Goal: Communication & Community: Ask a question

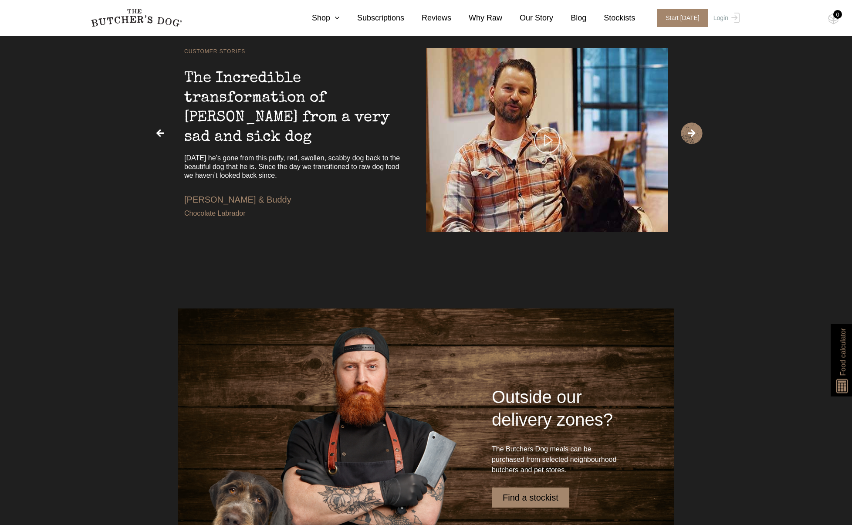
scroll to position [2154, 0]
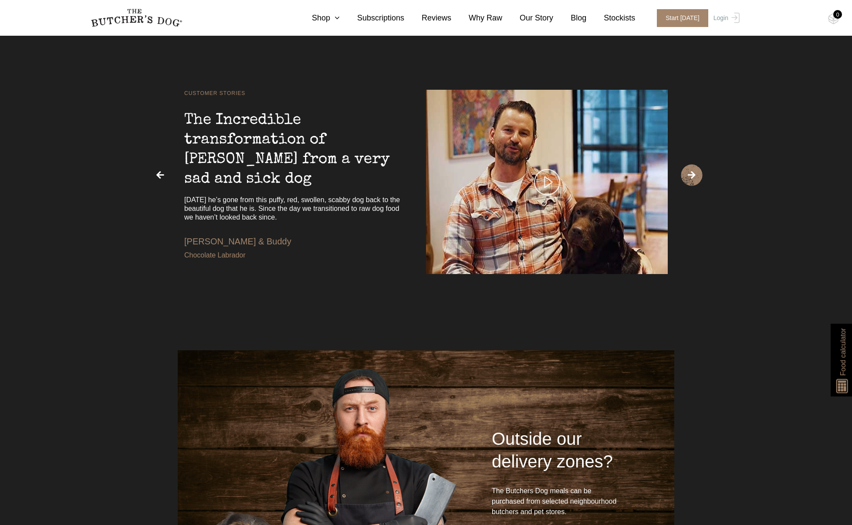
click at [215, 189] on div "The Incredible transformation of [PERSON_NAME] from a very sad and sick dog" at bounding box center [294, 143] width 220 height 91
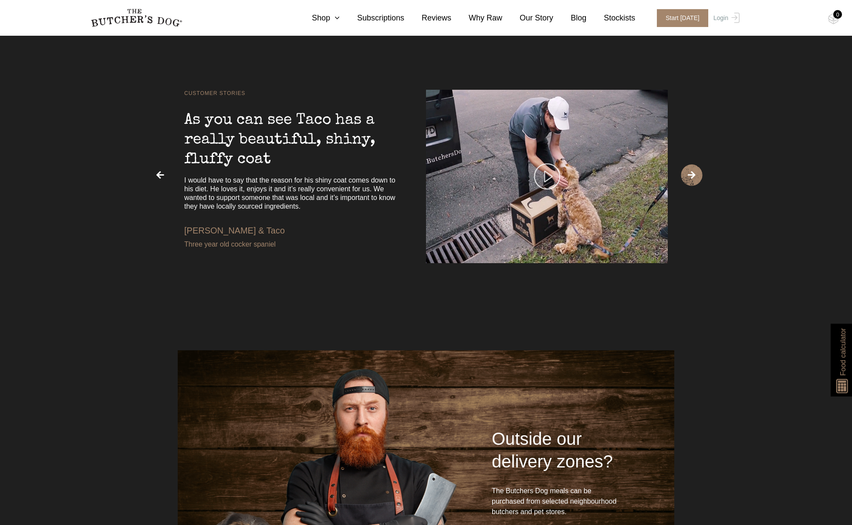
click at [694, 186] on span "›" at bounding box center [691, 175] width 22 height 22
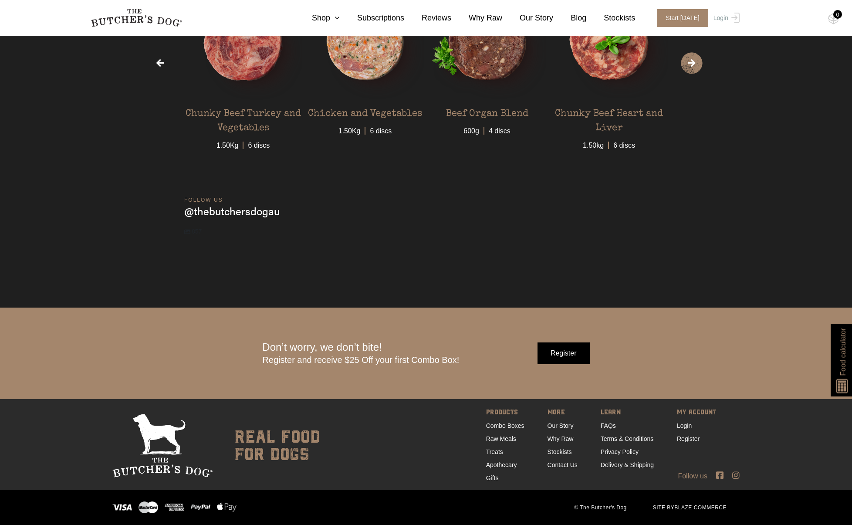
scroll to position [2946, 0]
click at [562, 464] on link "Contact Us" at bounding box center [562, 464] width 30 height 7
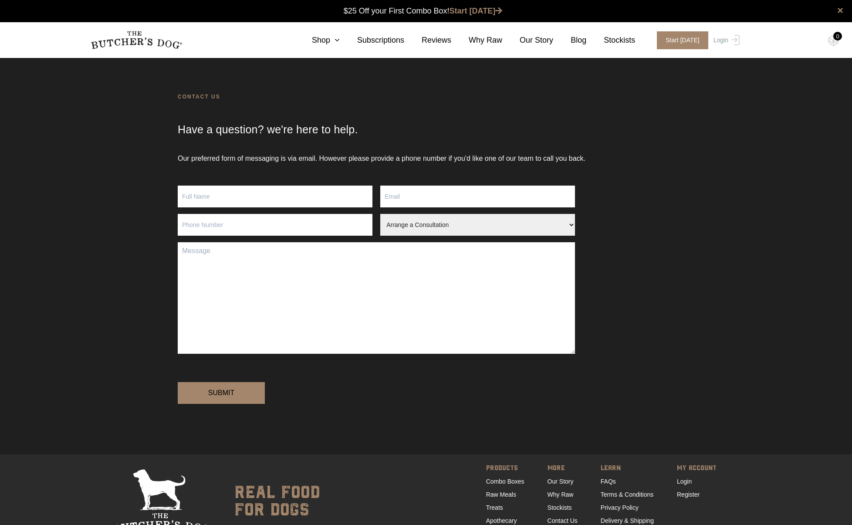
type input "l"
type input "Lulu"
type input "lulubelleandme@gmail.com"
click at [431, 224] on select "Arrange a Consultation Become a Stockist Order Query Stock Enquiry" at bounding box center [477, 225] width 195 height 22
select select "Order Query"
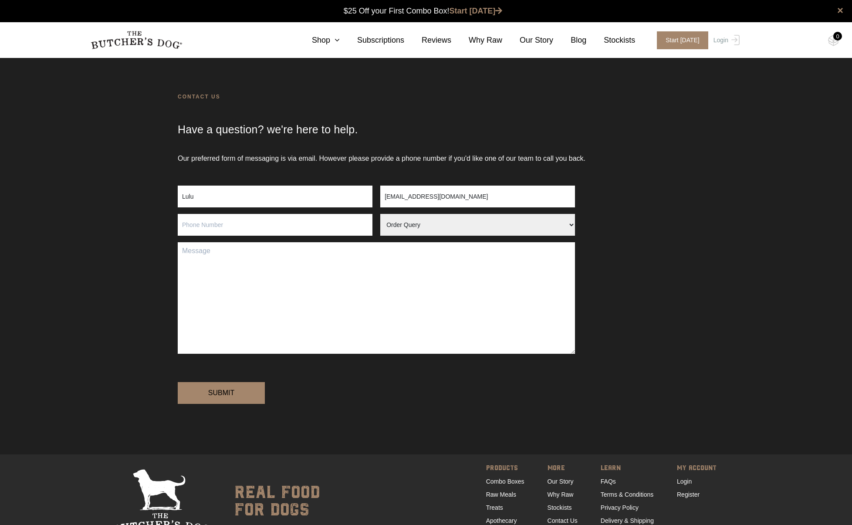
click at [380, 214] on select "Arrange a Consultation Become a Stockist Order Query Stock Enquiry" at bounding box center [477, 225] width 195 height 22
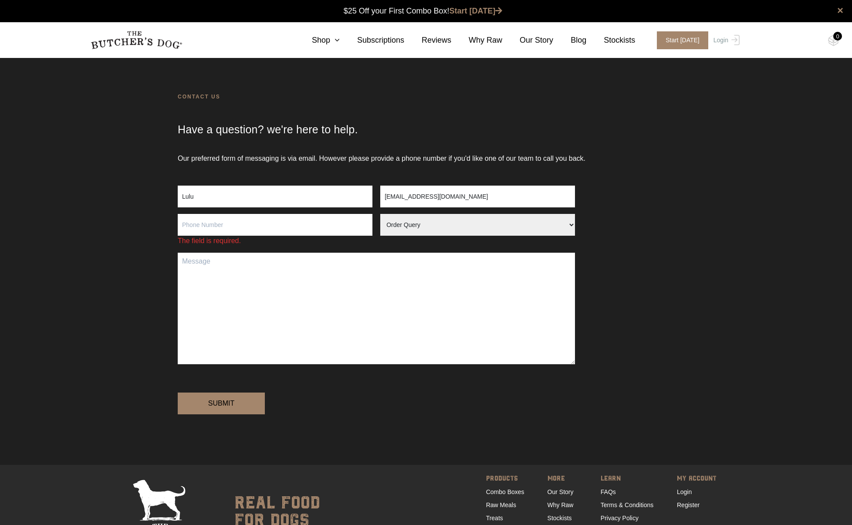
click at [213, 225] on input "Contact form" at bounding box center [275, 225] width 195 height 22
type input "0400710089"
click at [214, 274] on textarea "Contact form" at bounding box center [376, 307] width 397 height 111
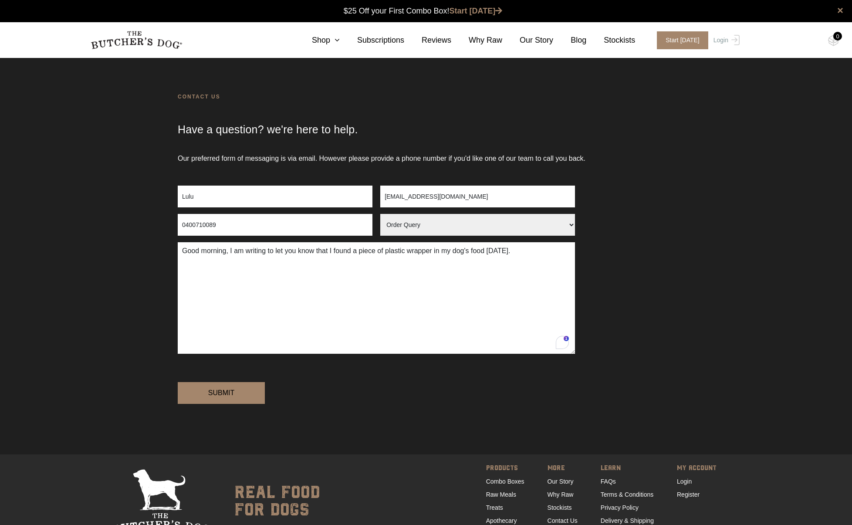
drag, startPoint x: 515, startPoint y: 252, endPoint x: 494, endPoint y: 252, distance: 21.3
click at [494, 252] on textarea "Good morning, I am writing to let you know that I found a piece of plastic wrap…" at bounding box center [376, 297] width 397 height 111
type textarea "Good morning, I am writing to let you know that I found a piece of plastic wrap…"
